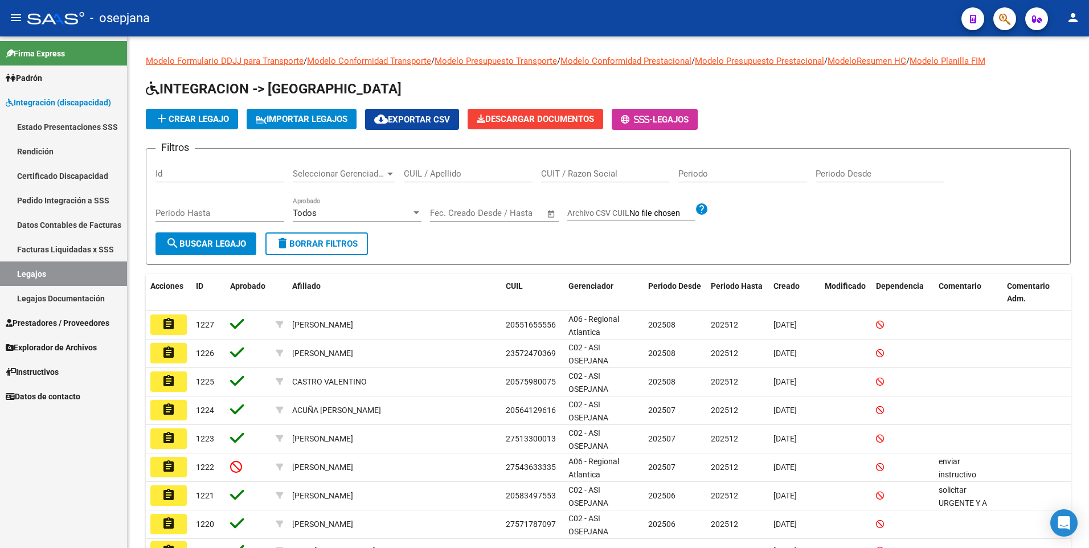
click at [39, 317] on span "Prestadores / Proveedores" at bounding box center [58, 323] width 104 height 13
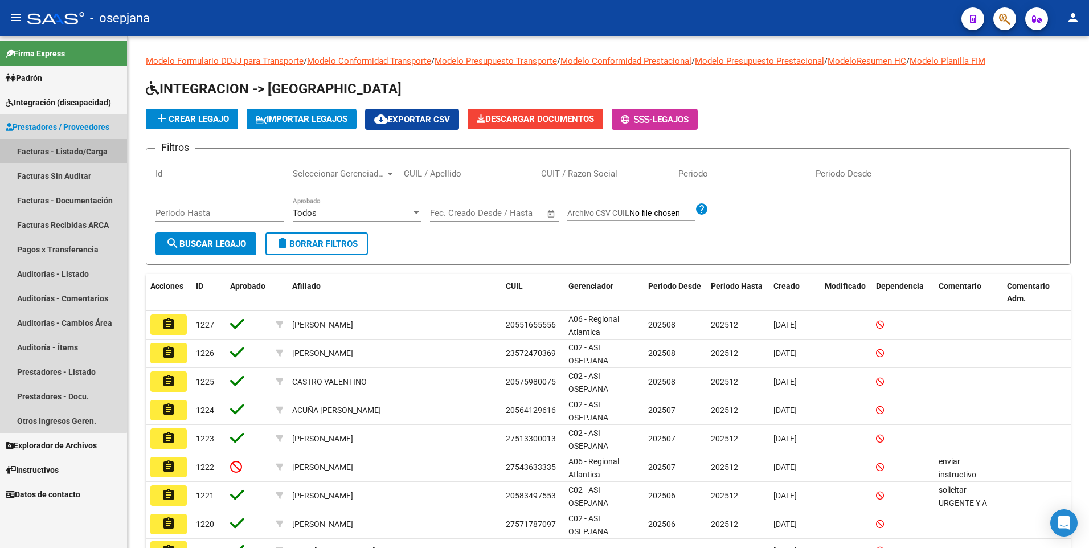
click at [35, 149] on link "Facturas - Listado/Carga" at bounding box center [63, 151] width 127 height 24
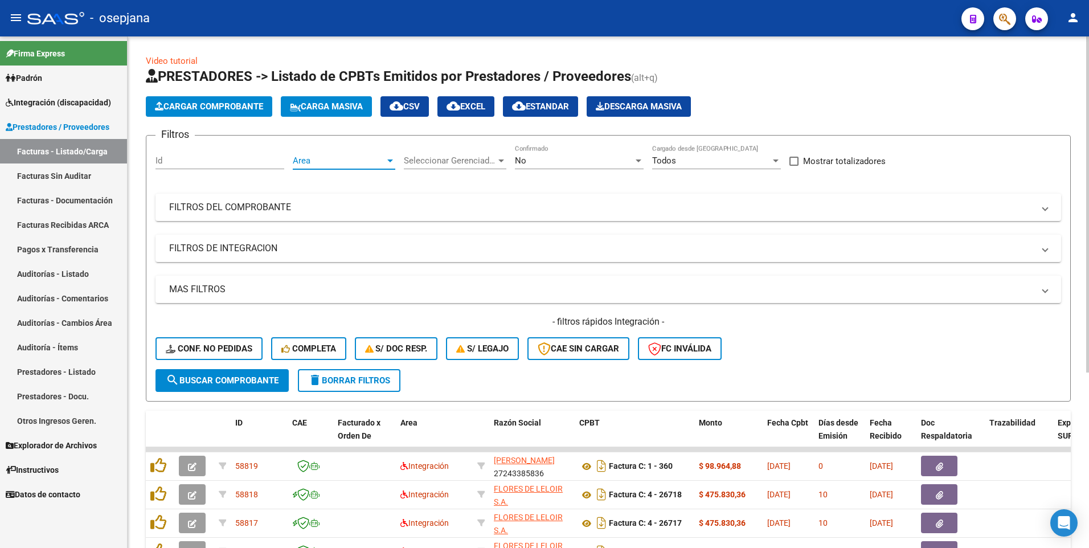
click at [372, 163] on span "Area" at bounding box center [339, 160] width 92 height 10
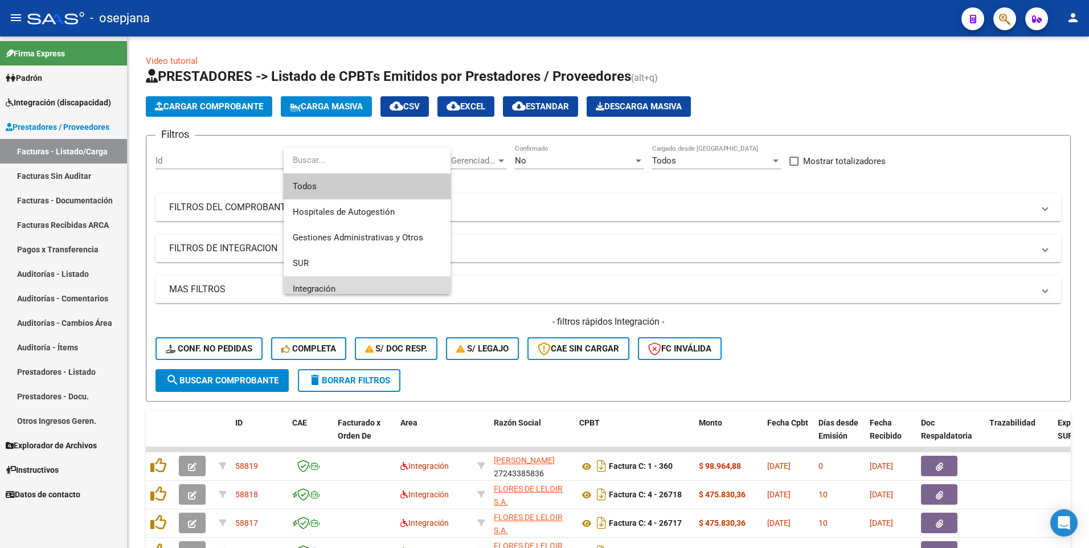
click at [369, 284] on span "Integración" at bounding box center [367, 289] width 149 height 26
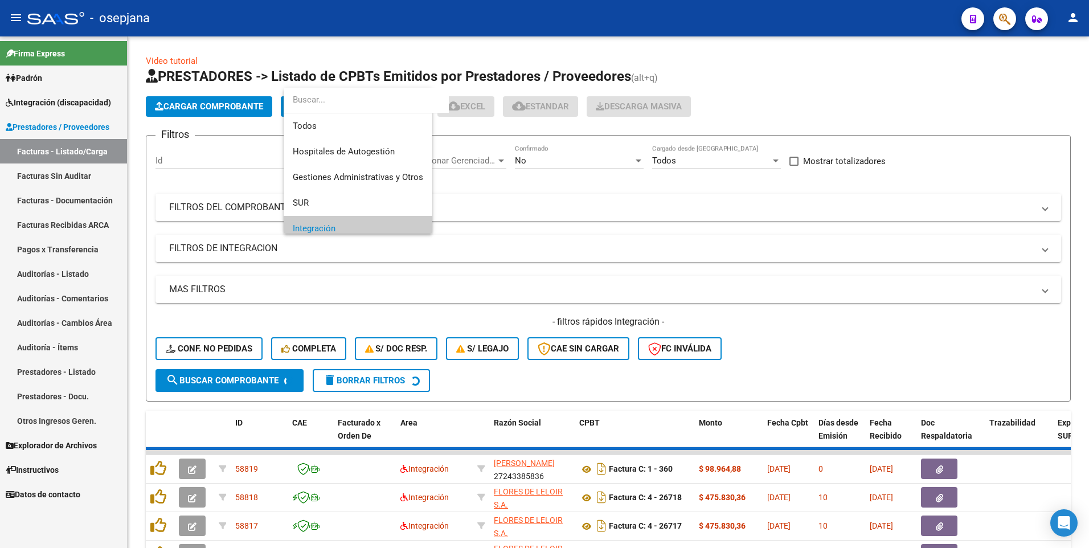
scroll to position [68, 0]
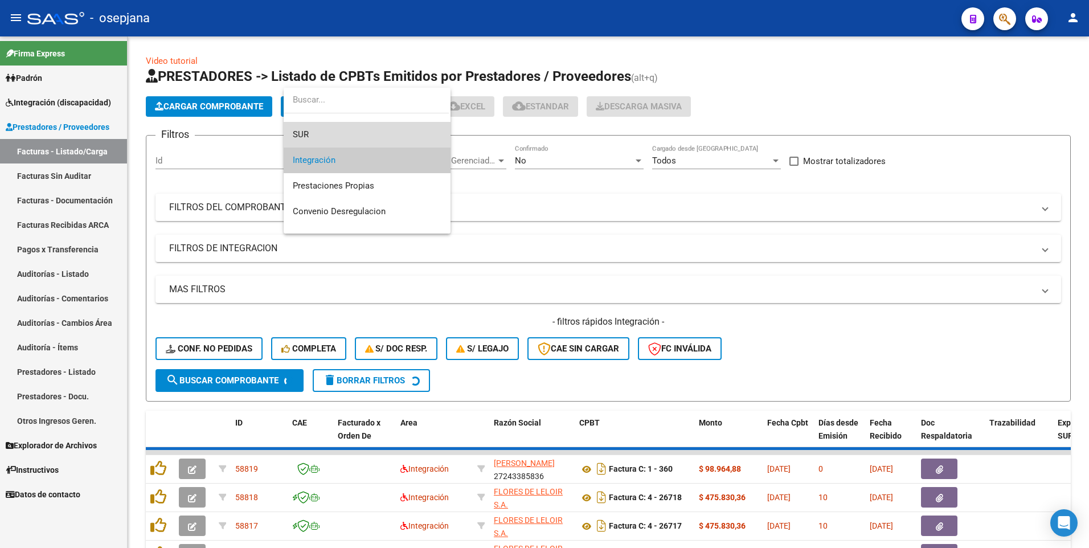
click at [380, 147] on div "Todos Hospitales de Autogestión Gestiones Administrativas y Otros SUR Integraci…" at bounding box center [367, 161] width 167 height 146
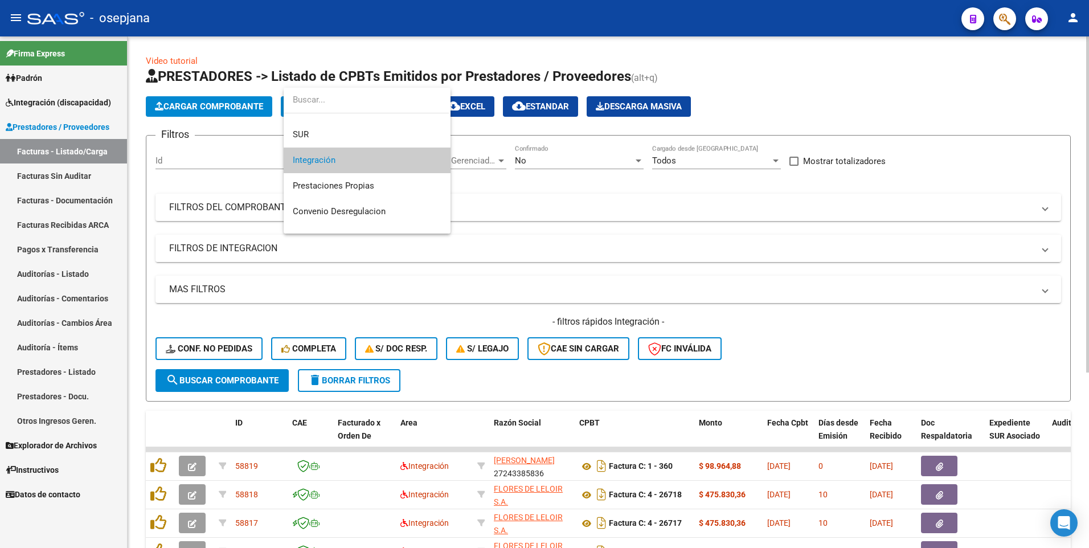
drag, startPoint x: 574, startPoint y: 233, endPoint x: 608, endPoint y: 239, distance: 34.1
click at [582, 234] on div at bounding box center [544, 274] width 1089 height 548
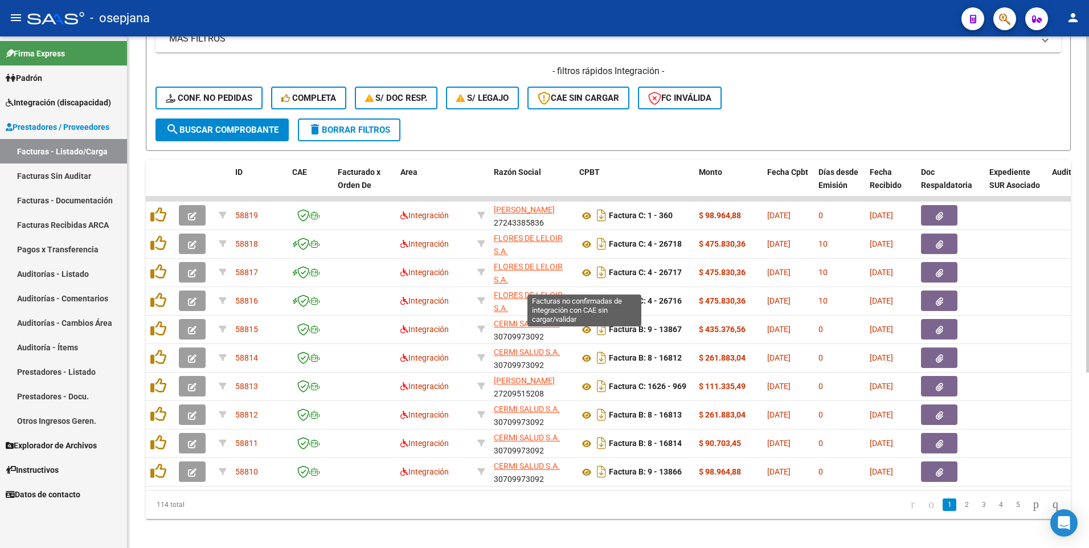
scroll to position [266, 0]
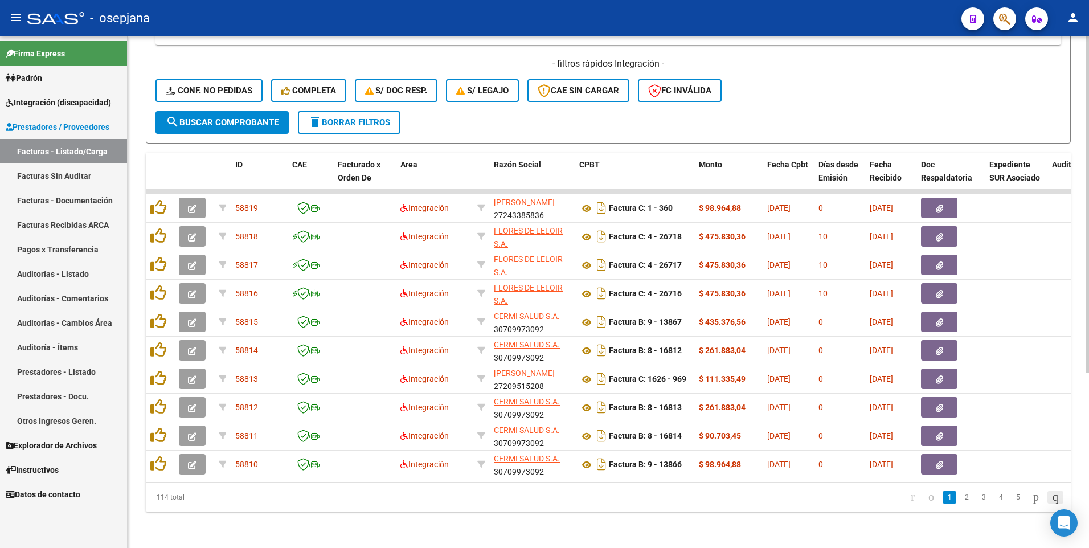
click at [1051, 491] on icon "go to last page" at bounding box center [1054, 497] width 9 height 14
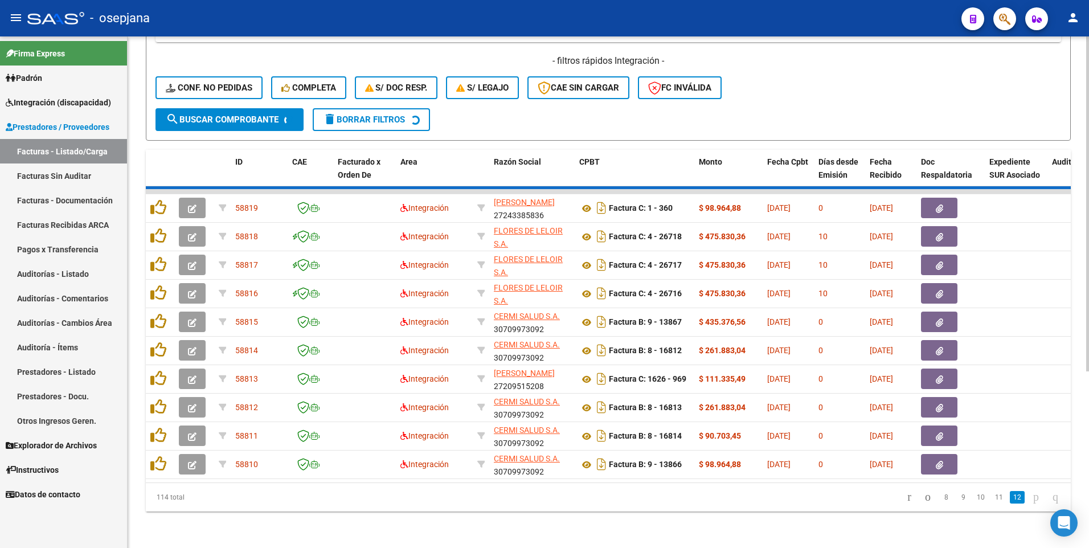
scroll to position [96, 0]
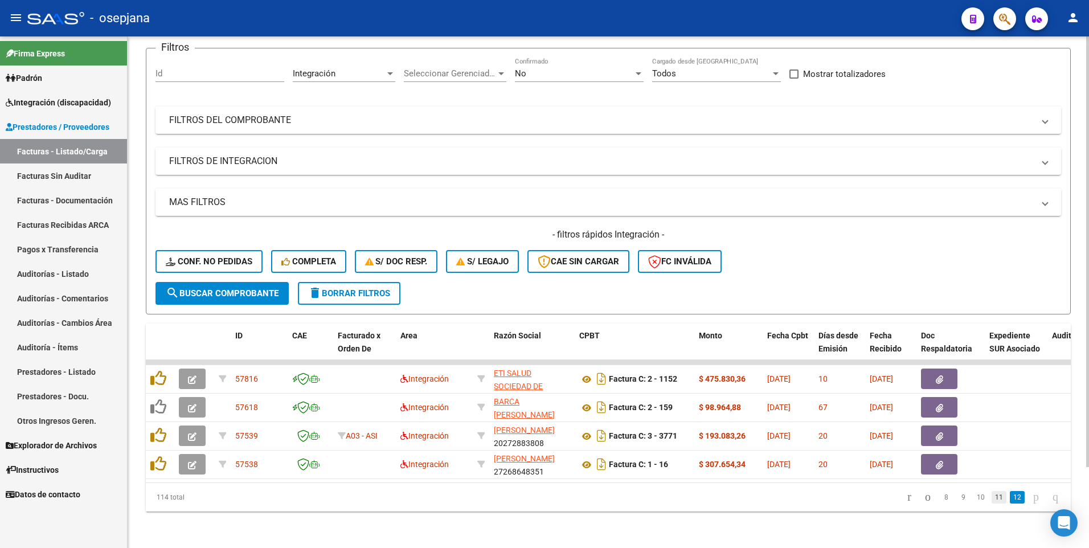
click at [991, 496] on link "11" at bounding box center [998, 497] width 15 height 13
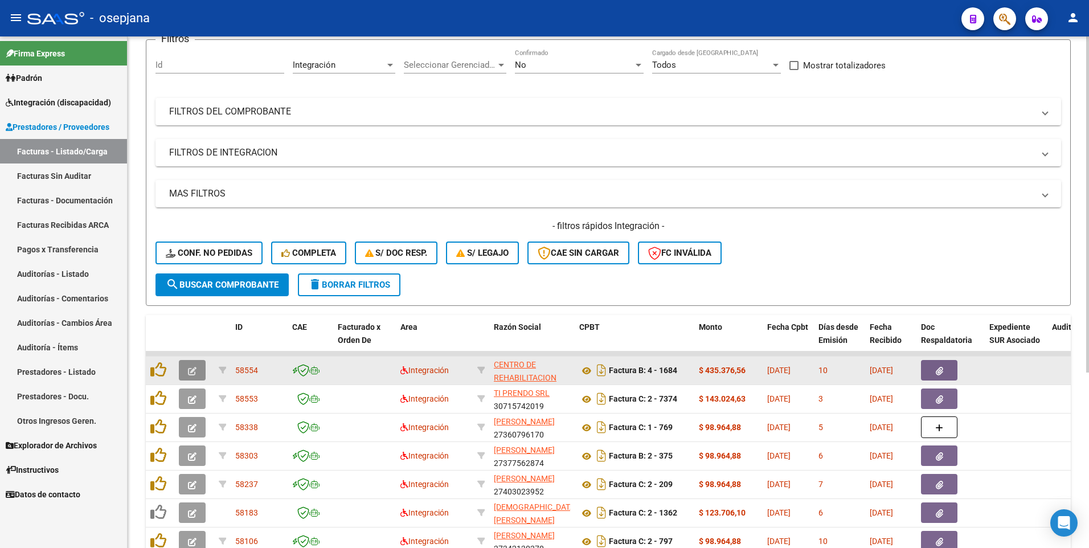
click at [195, 369] on icon "button" at bounding box center [192, 371] width 9 height 9
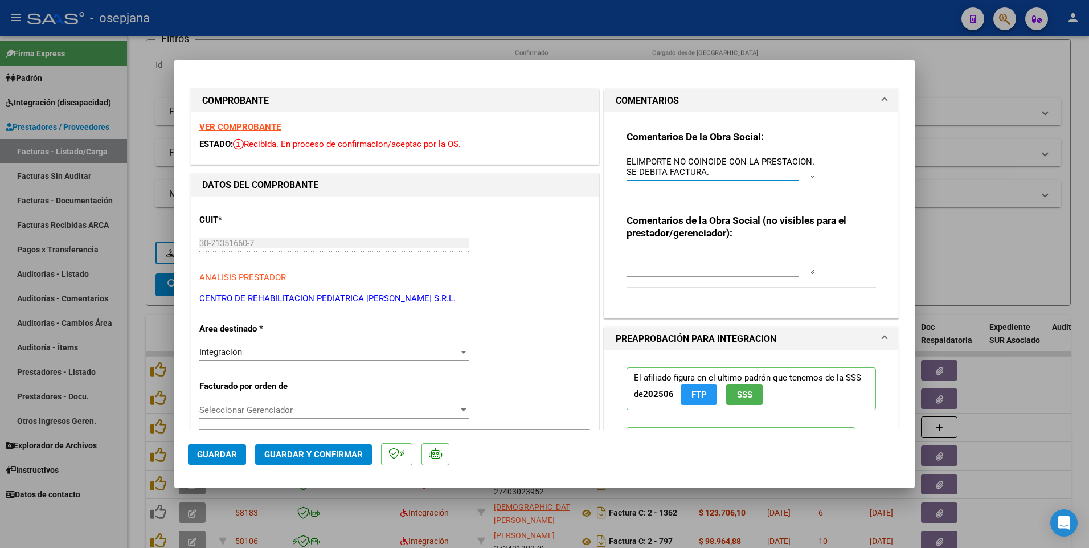
click at [634, 162] on textarea "ELIMPORTE NO COINCIDE CON LA PRESTACION. SE DEBITA FACTURA." at bounding box center [720, 166] width 188 height 23
click at [632, 163] on textarea "ELIMPORTE NO COINCIDE CON LA PRESTACION. SE DEBITA FACTURA." at bounding box center [720, 166] width 188 height 23
type textarea "EL IMPORTE NO COINCIDE CON LA PRESTACION. SE DEBITA FACTURA."
click at [761, 246] on div "Comentarios de la Obra Social (no visibles para el prestador/gerenciador):" at bounding box center [750, 257] width 249 height 86
click at [192, 459] on button "Guardar" at bounding box center [217, 454] width 58 height 20
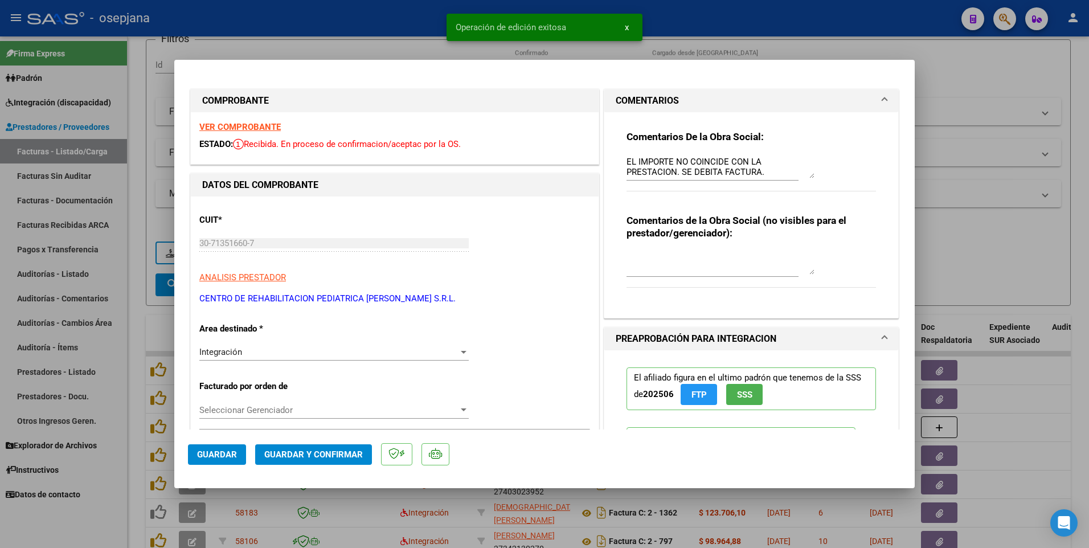
click at [990, 303] on div at bounding box center [544, 274] width 1089 height 548
type input "$ 0,00"
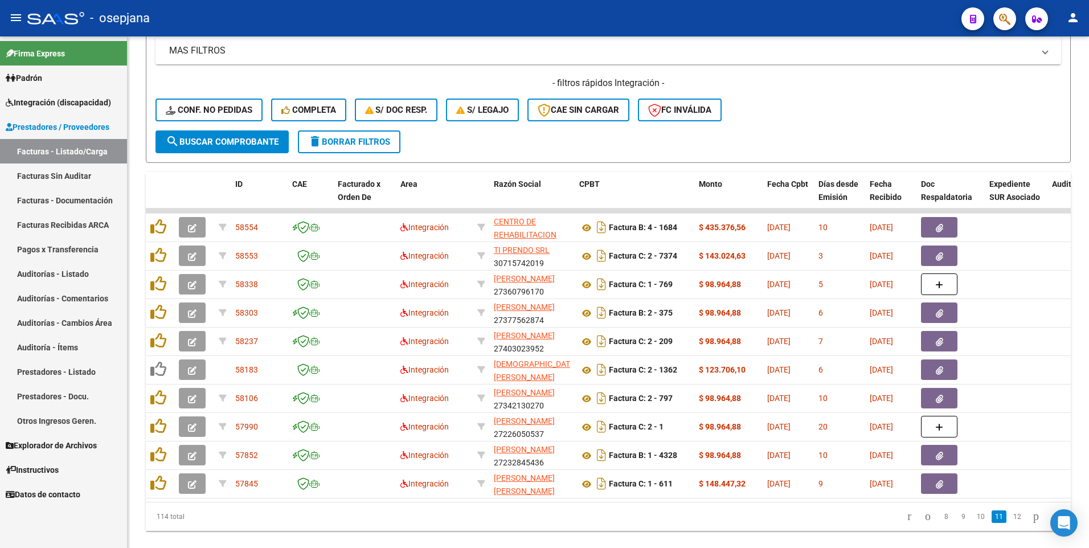
scroll to position [266, 0]
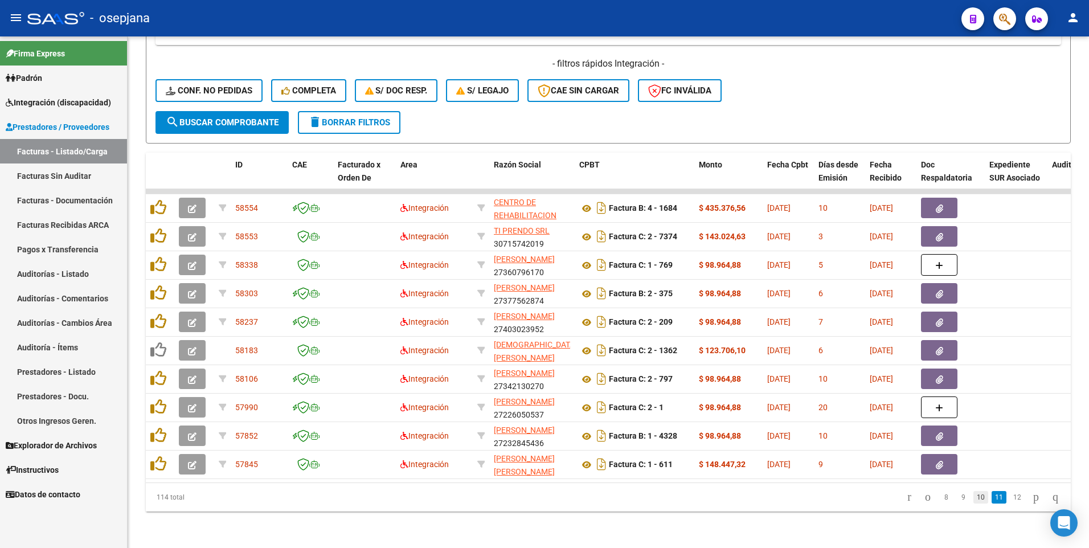
click at [975, 500] on link "10" at bounding box center [980, 497] width 15 height 13
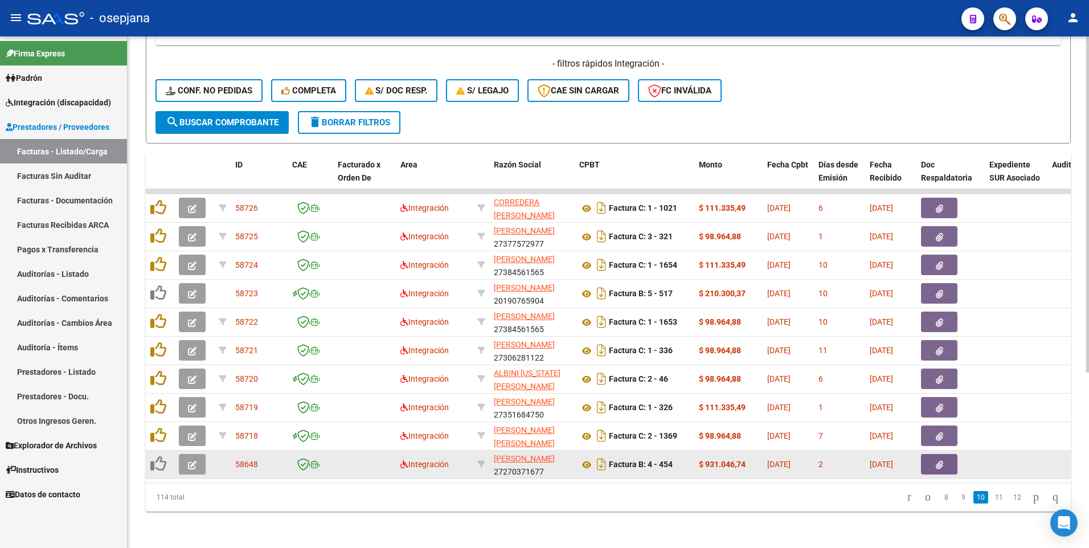
click at [193, 461] on icon "button" at bounding box center [192, 465] width 9 height 9
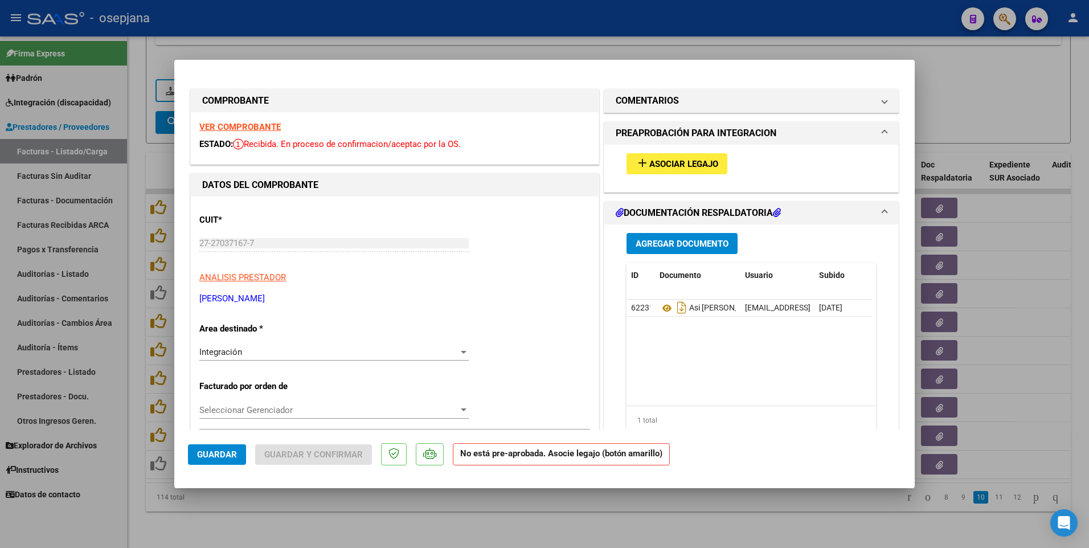
click at [639, 156] on mat-icon "add" at bounding box center [642, 163] width 14 height 14
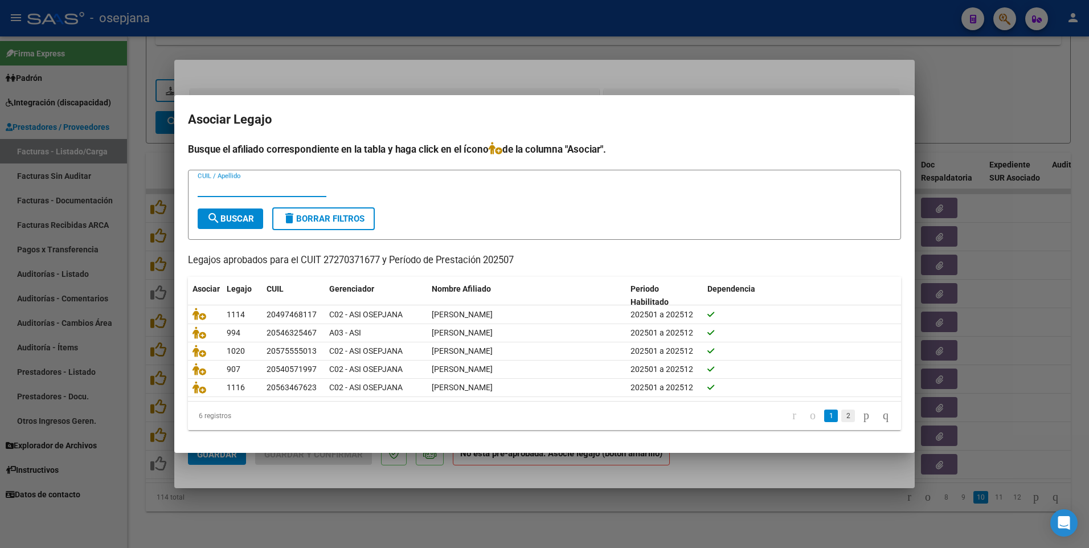
click at [841, 418] on link "2" at bounding box center [848, 415] width 14 height 13
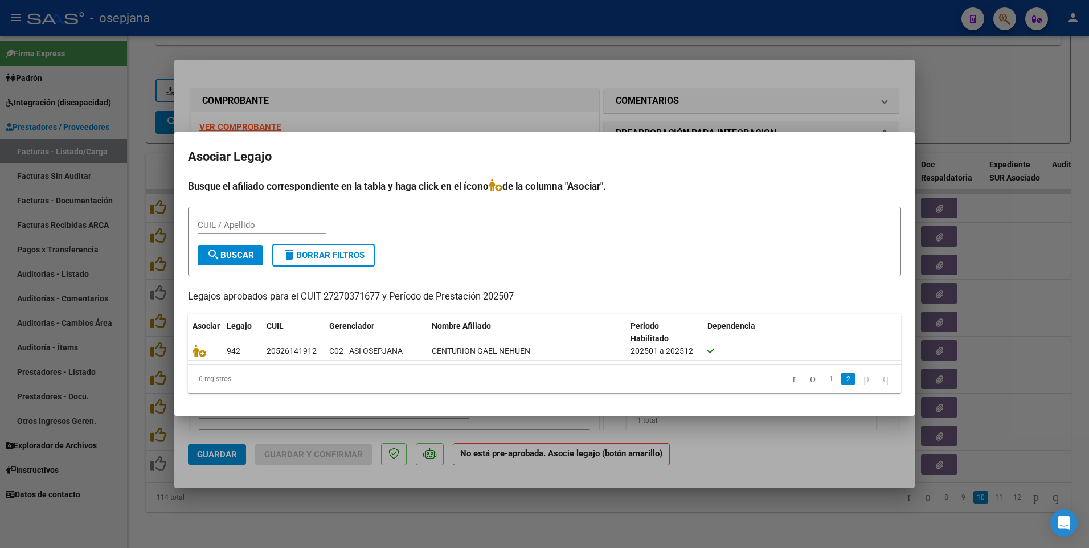
click at [982, 117] on div at bounding box center [544, 274] width 1089 height 548
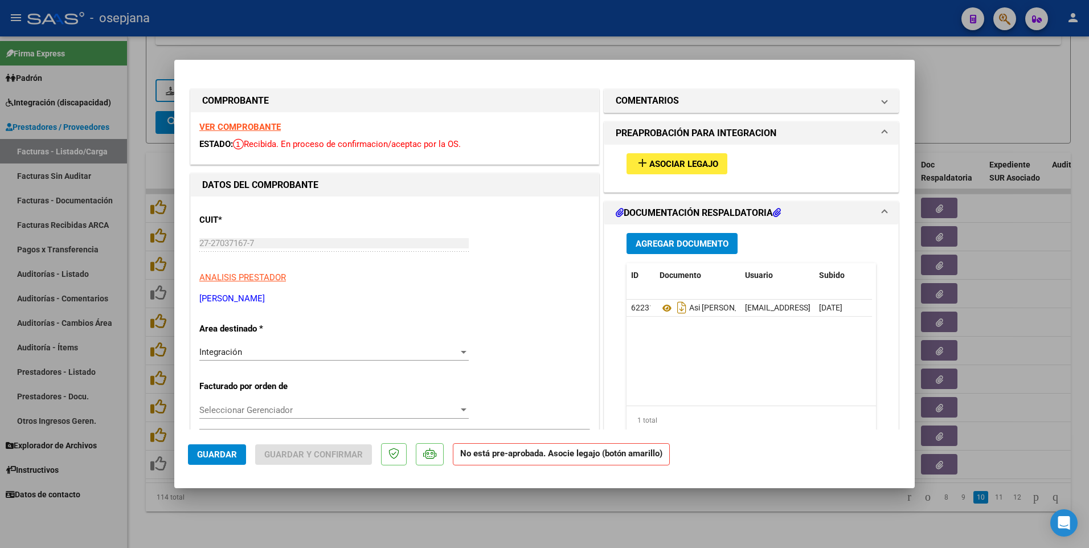
click at [262, 126] on strong "VER COMPROBANTE" at bounding box center [239, 127] width 81 height 10
click at [662, 163] on span "Asociar Legajo" at bounding box center [683, 164] width 69 height 10
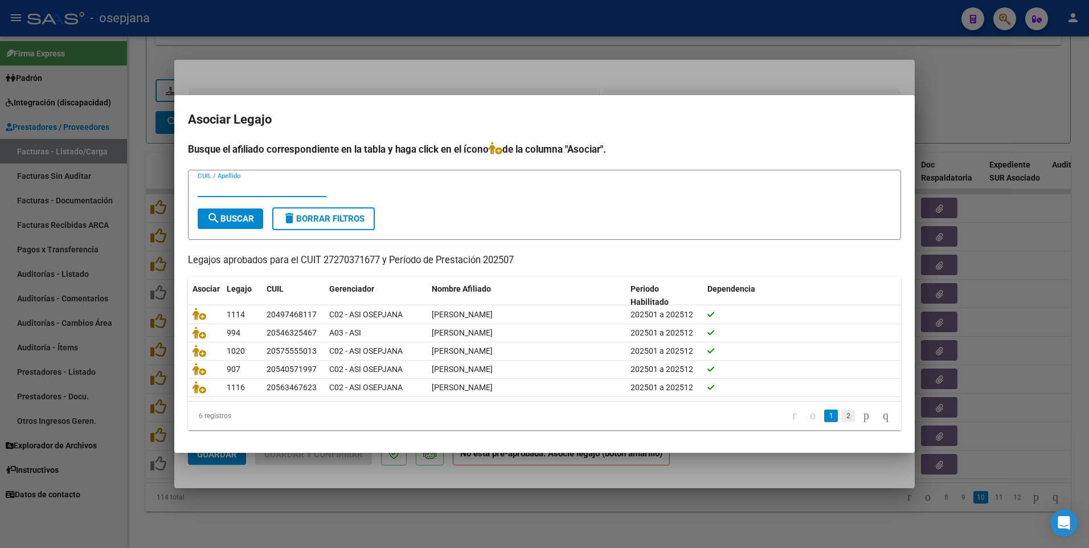
click at [841, 418] on link "2" at bounding box center [848, 415] width 14 height 13
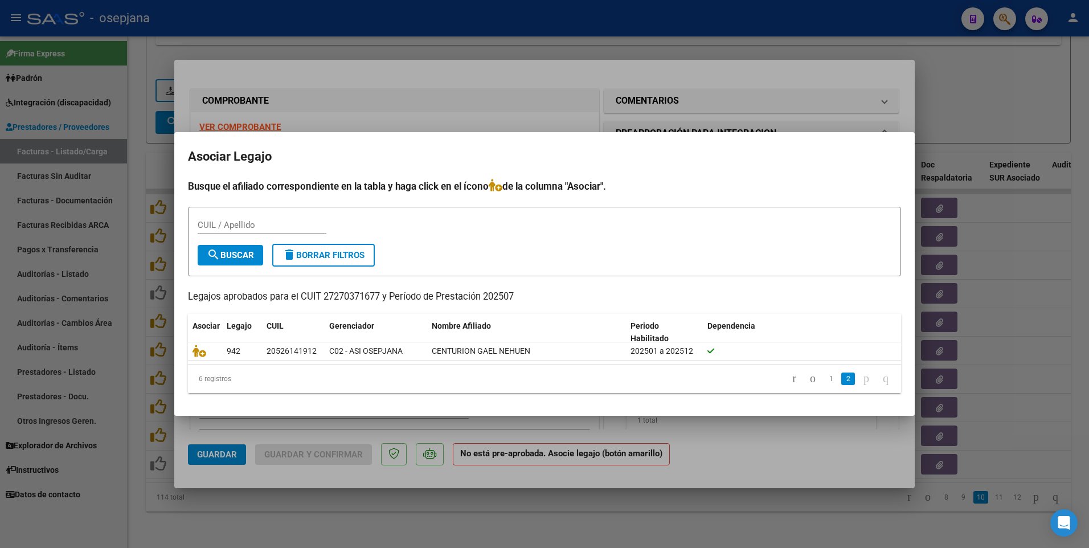
click at [1011, 115] on div at bounding box center [544, 274] width 1089 height 548
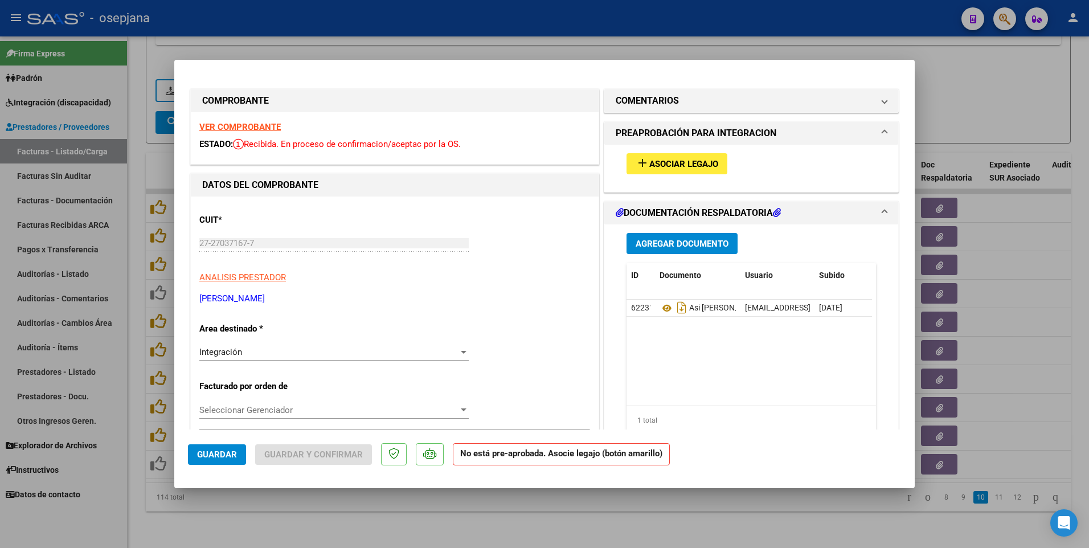
click at [998, 87] on div at bounding box center [544, 274] width 1089 height 548
type input "$ 0,00"
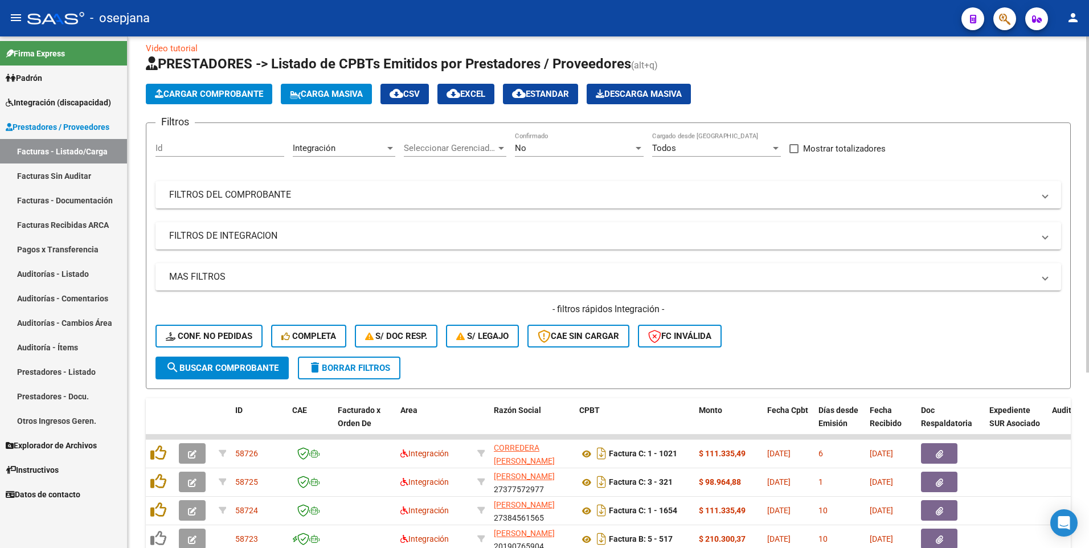
scroll to position [0, 0]
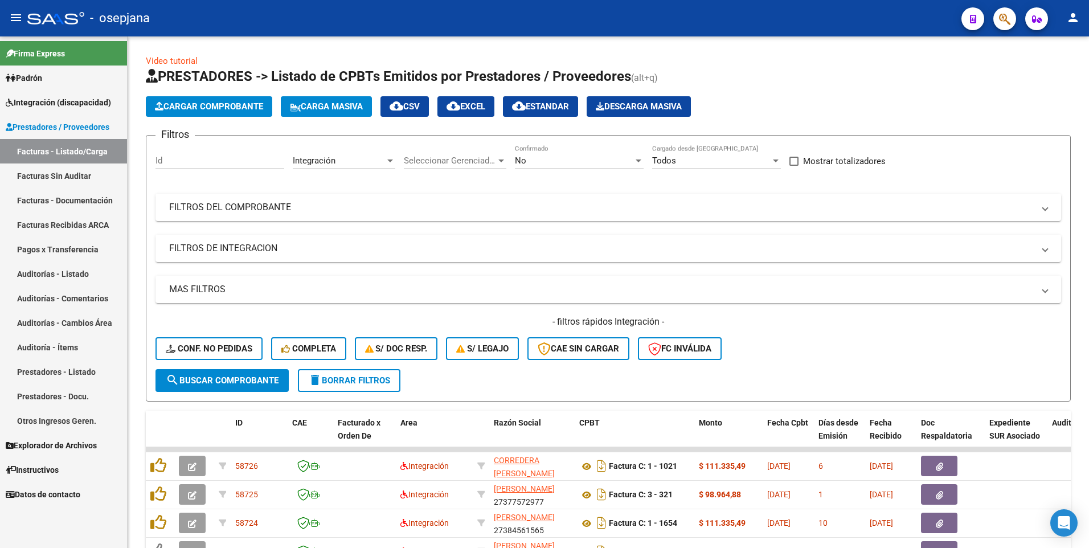
click at [45, 98] on span "Integración (discapacidad)" at bounding box center [58, 102] width 105 height 13
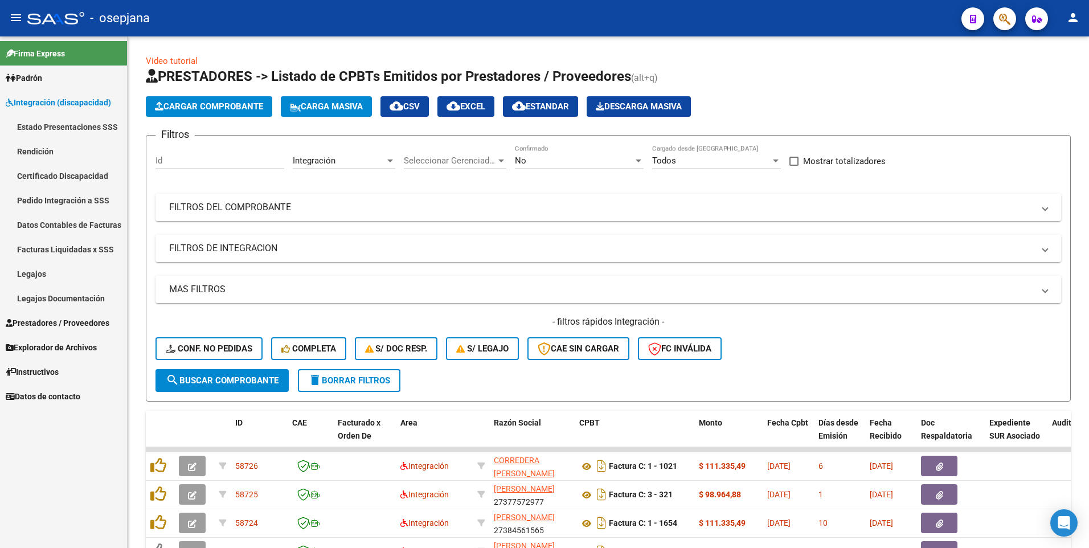
click at [59, 277] on link "Legajos" at bounding box center [63, 273] width 127 height 24
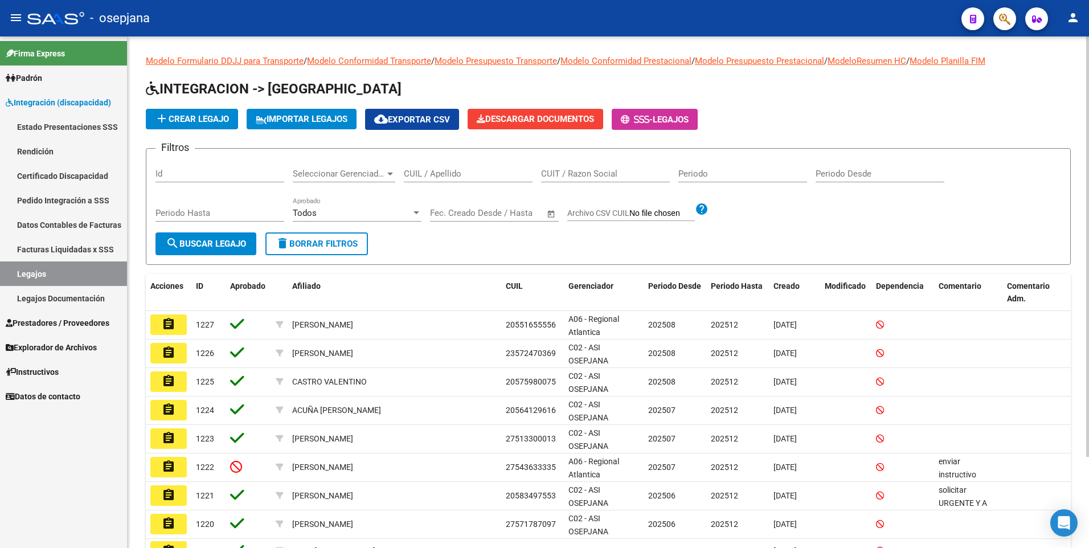
click at [468, 178] on input "CUIL / Apellido" at bounding box center [468, 174] width 129 height 10
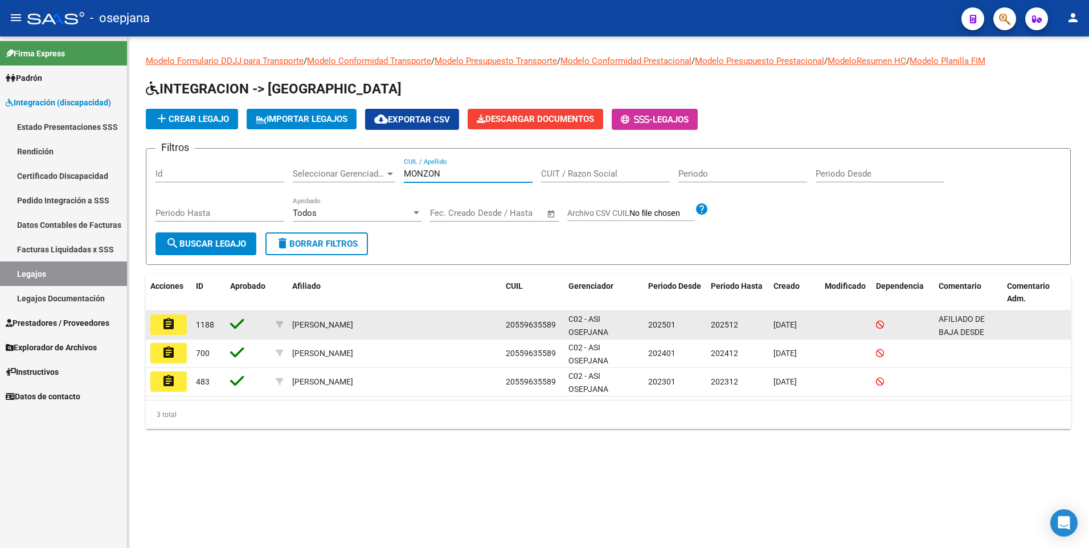
type input "MONZON"
click at [177, 318] on button "assignment" at bounding box center [168, 324] width 36 height 20
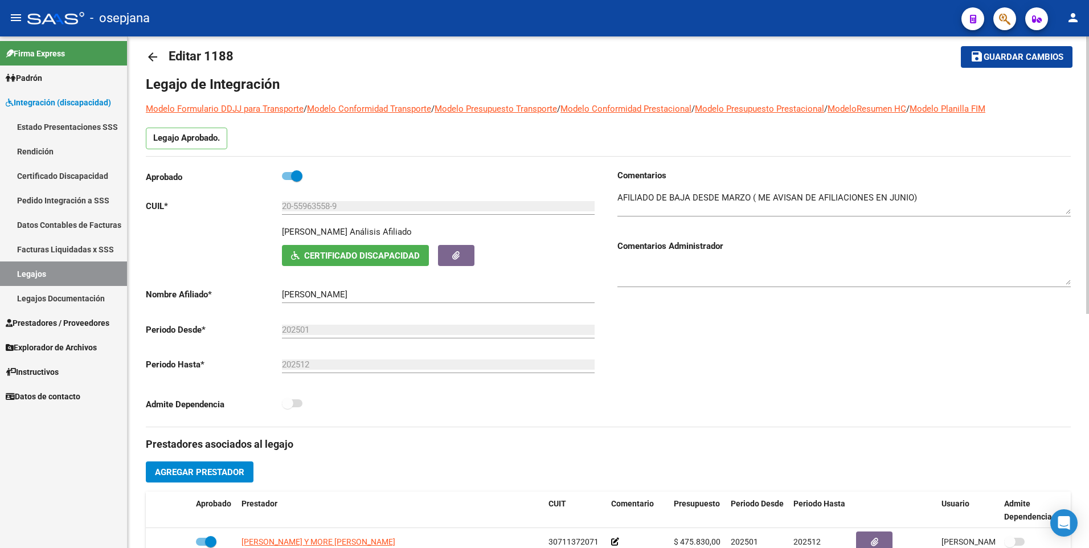
scroll to position [57, 0]
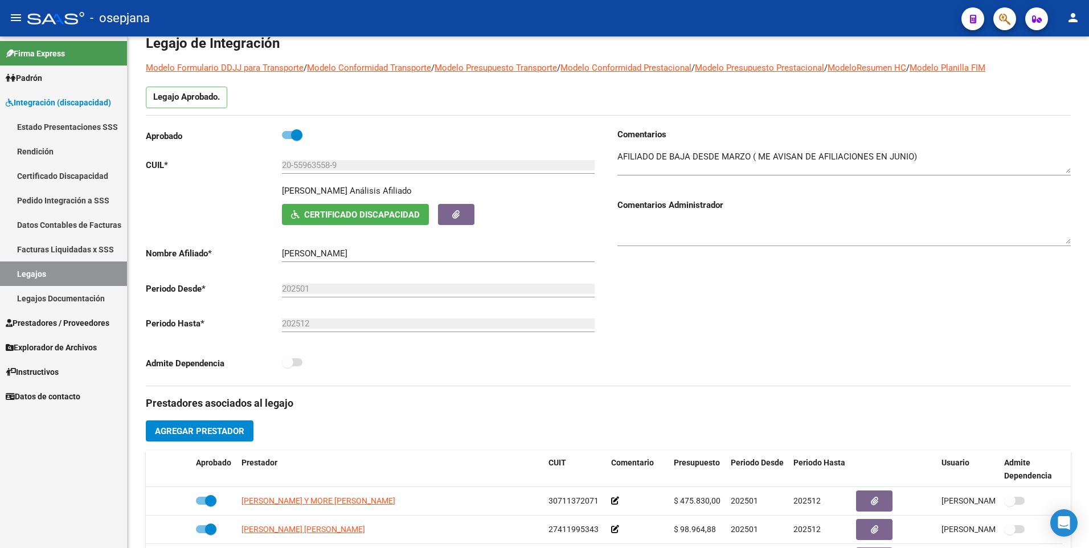
click at [40, 265] on link "Legajos" at bounding box center [63, 273] width 127 height 24
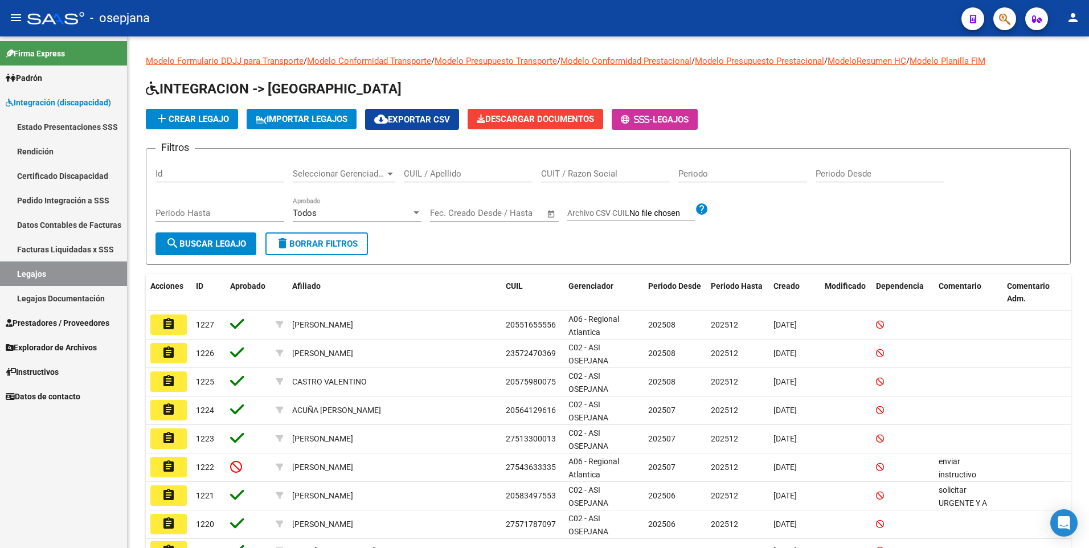
click at [44, 318] on span "Prestadores / Proveedores" at bounding box center [58, 323] width 104 height 13
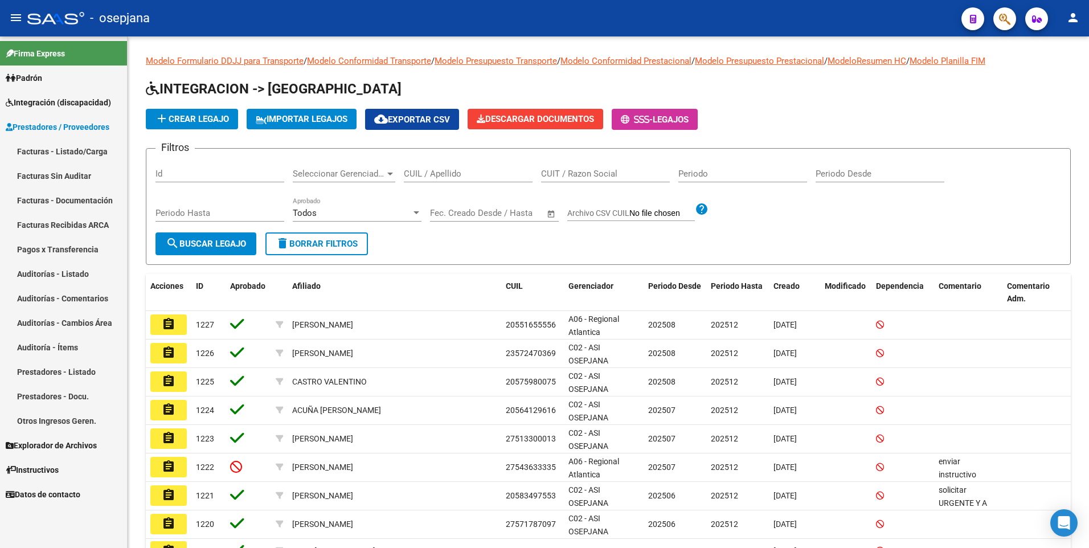
click at [28, 145] on link "Facturas - Listado/Carga" at bounding box center [63, 151] width 127 height 24
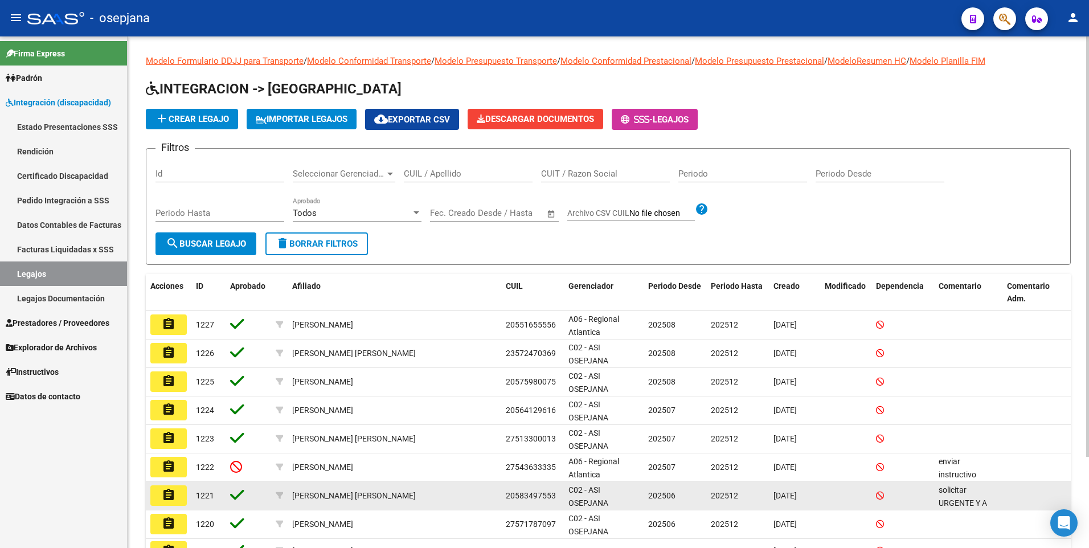
scroll to position [57, 0]
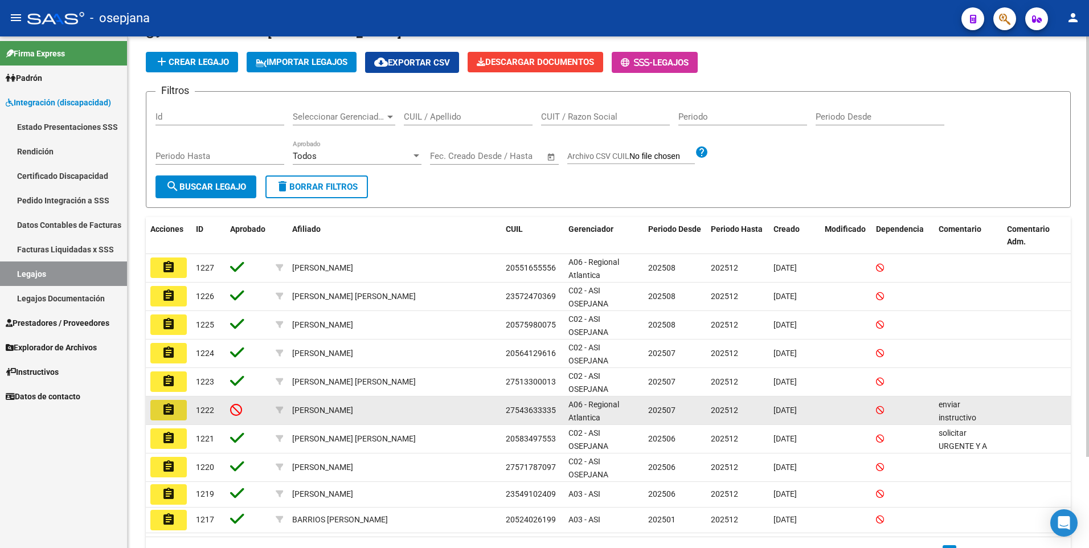
click at [168, 407] on mat-icon "assignment" at bounding box center [169, 410] width 14 height 14
